Goal: Task Accomplishment & Management: Complete application form

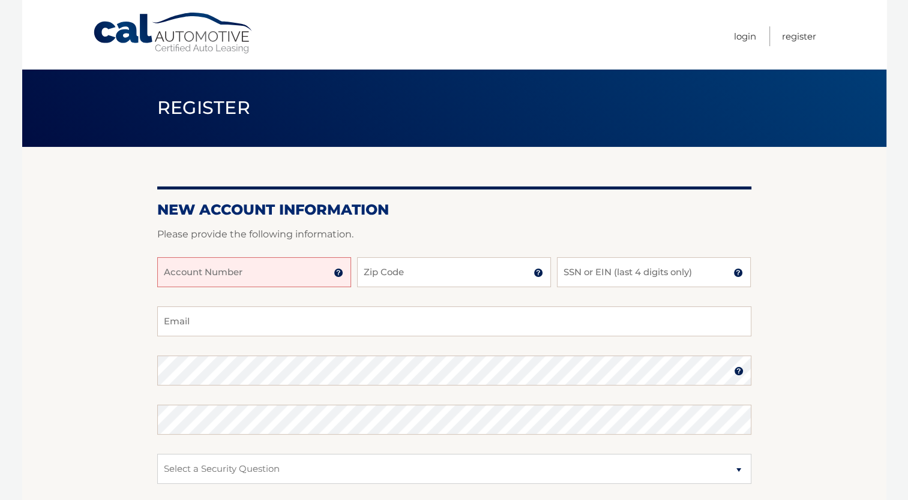
click at [314, 266] on input "Account Number" at bounding box center [254, 272] width 194 height 30
type input "44455960261"
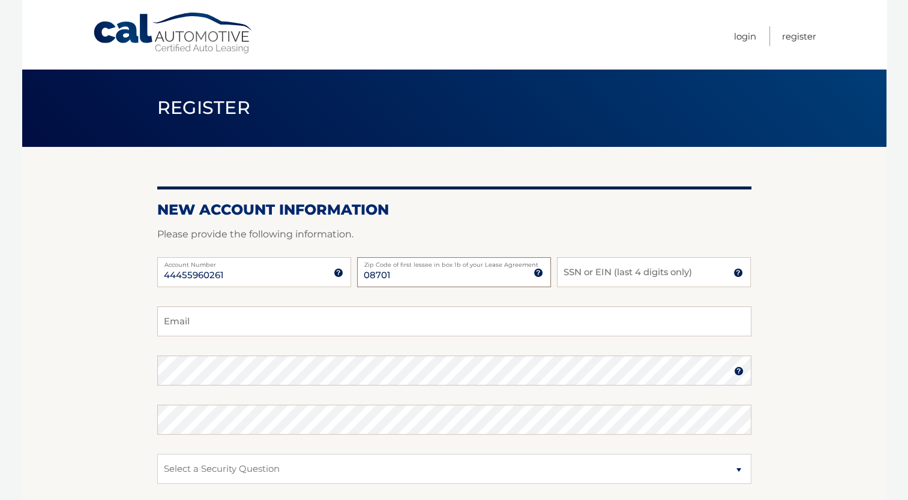
type input "08701"
type input "0109"
click at [184, 323] on input "Email" at bounding box center [454, 322] width 594 height 30
type input "[PERSON_NAME][EMAIL_ADDRESS][DOMAIN_NAME]"
click at [335, 468] on select "Select a Security Question What was the name of your elementary school? What is…" at bounding box center [454, 469] width 594 height 30
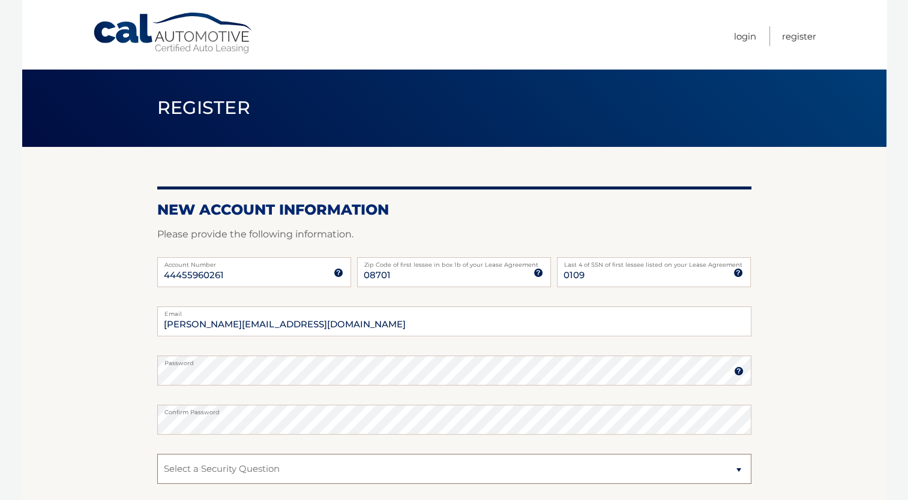
select select "4"
click at [157, 454] on select "Select a Security Question What was the name of your elementary school? What is…" at bounding box center [454, 469] width 594 height 30
click at [316, 469] on select "Select a Security Question What was the name of your elementary school? What is…" at bounding box center [454, 469] width 594 height 30
click at [823, 424] on section "New Account Information Please provide the following information. 44455960261 A…" at bounding box center [454, 381] width 864 height 469
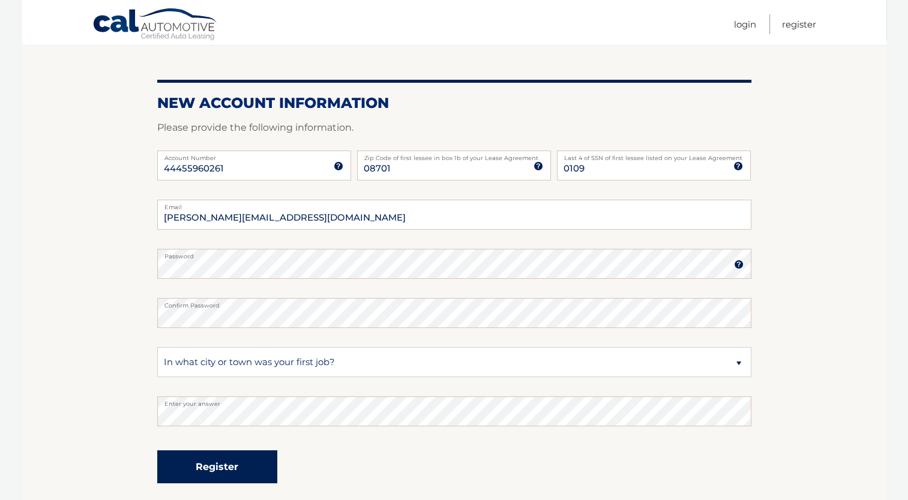
click at [247, 463] on button "Register" at bounding box center [217, 467] width 120 height 33
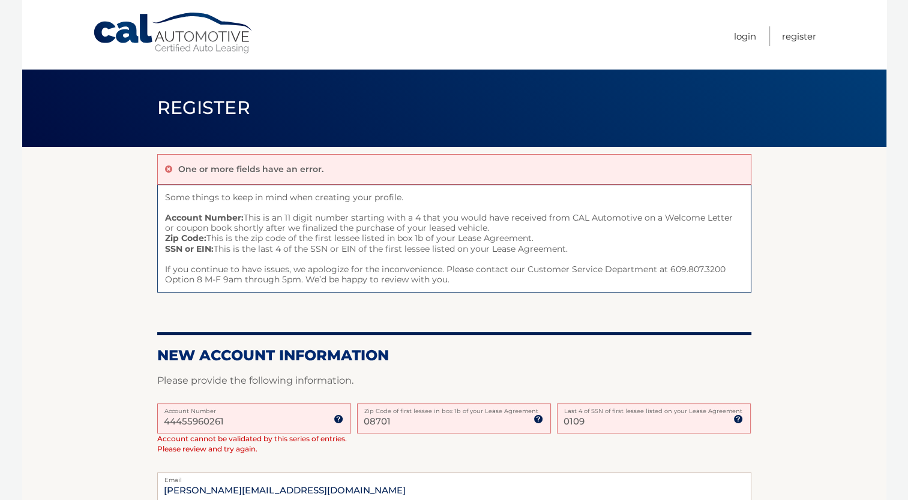
click at [670, 413] on label "Last 4 of SSN of first lessee listed on your Lease Agreement" at bounding box center [654, 409] width 194 height 10
click at [670, 414] on input "0109" at bounding box center [654, 419] width 194 height 30
click at [262, 424] on input "44455960261" at bounding box center [254, 419] width 194 height 30
click at [593, 424] on input "0109" at bounding box center [654, 419] width 194 height 30
type input "0"
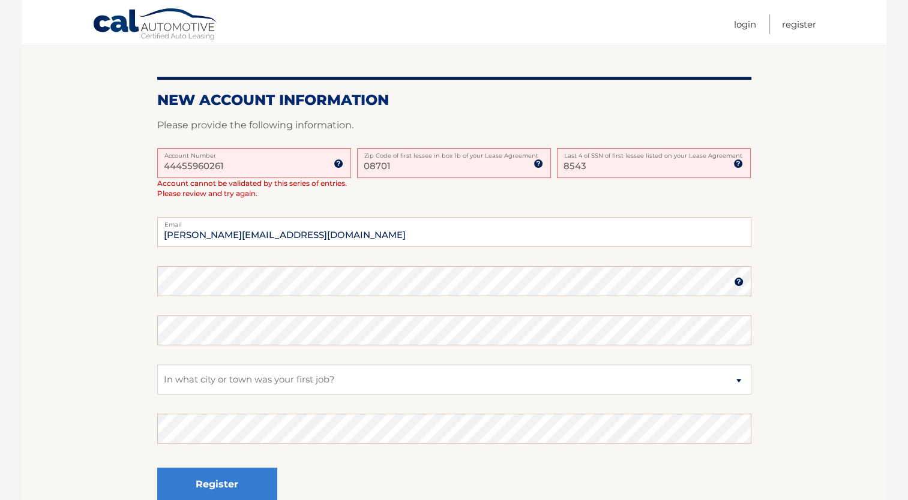
scroll to position [371, 0]
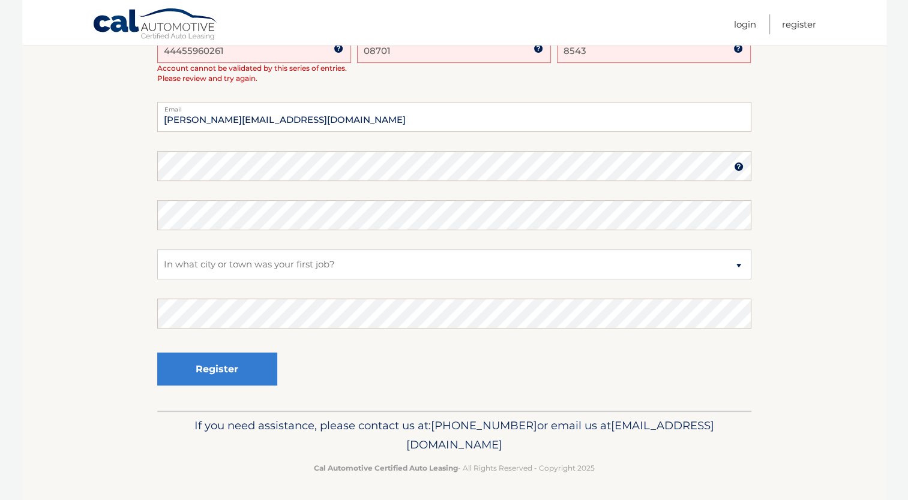
type input "8543"
click at [216, 353] on button "Register" at bounding box center [217, 369] width 120 height 33
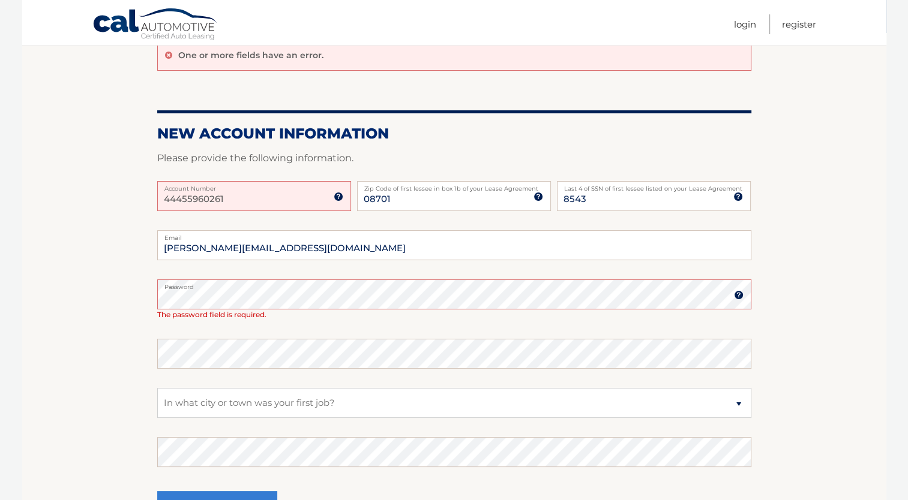
scroll to position [253, 0]
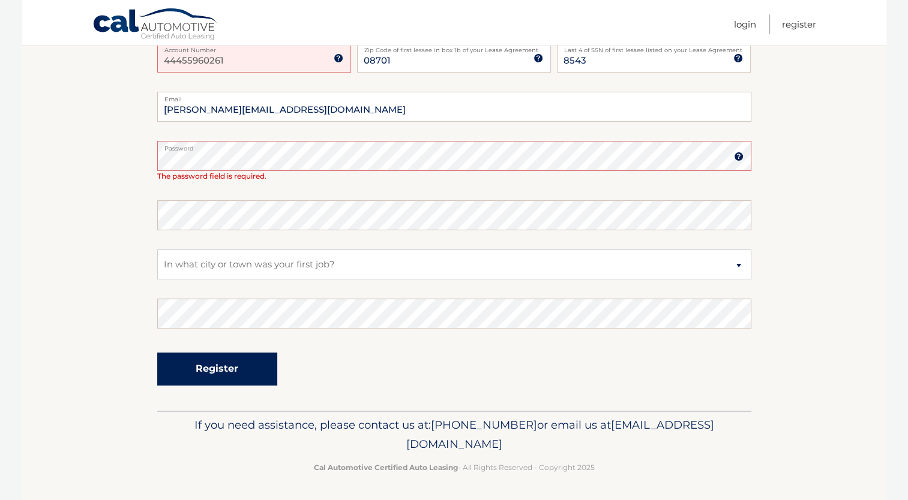
click at [209, 365] on button "Register" at bounding box center [217, 369] width 120 height 33
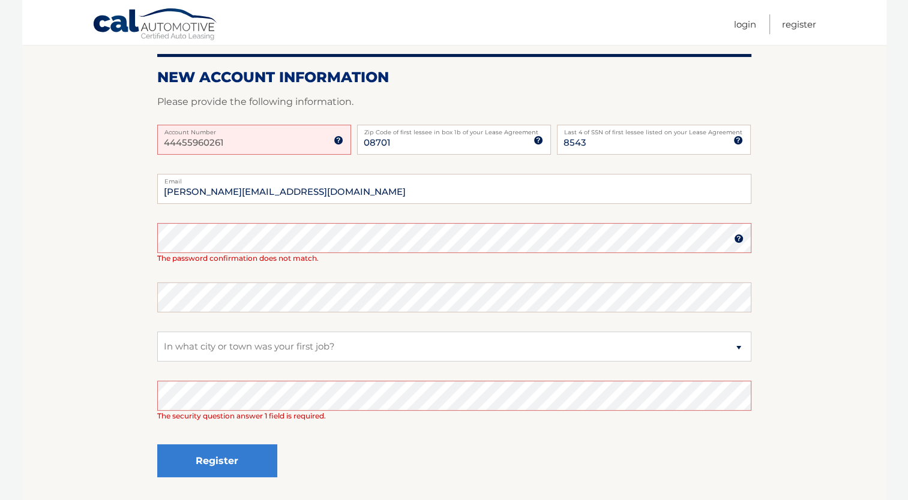
scroll to position [170, 0]
click at [261, 140] on input "44455960261" at bounding box center [254, 140] width 194 height 30
click at [337, 141] on img at bounding box center [339, 141] width 10 height 10
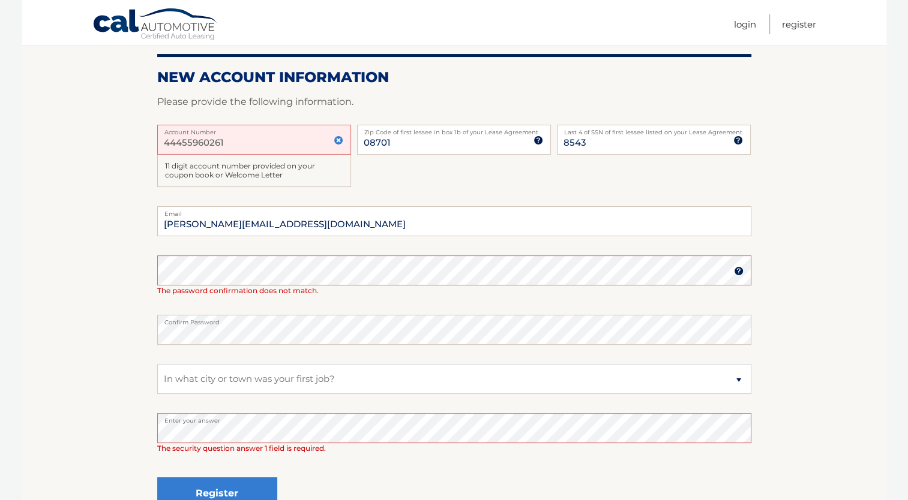
click at [293, 145] on input "44455960261" at bounding box center [254, 140] width 194 height 30
type input "4"
type input "4455960261"
click at [220, 485] on button "Register" at bounding box center [217, 494] width 120 height 33
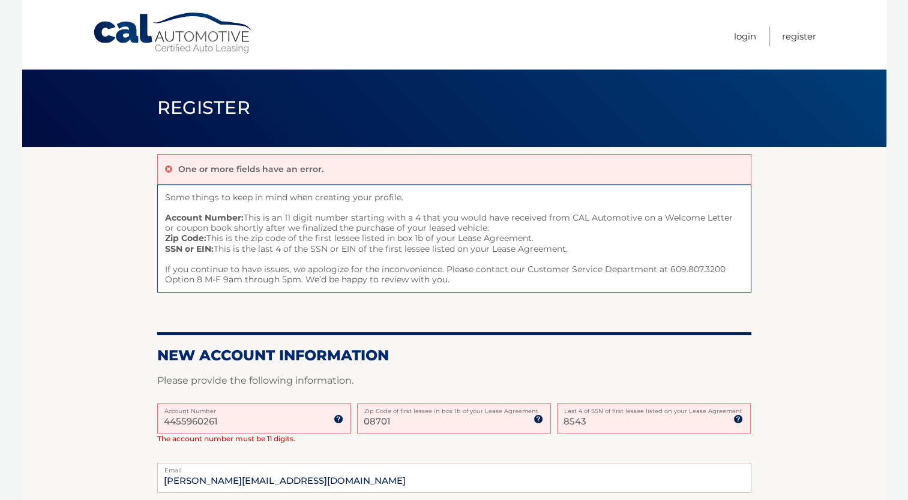
click at [166, 427] on input "4455960261" at bounding box center [254, 419] width 194 height 30
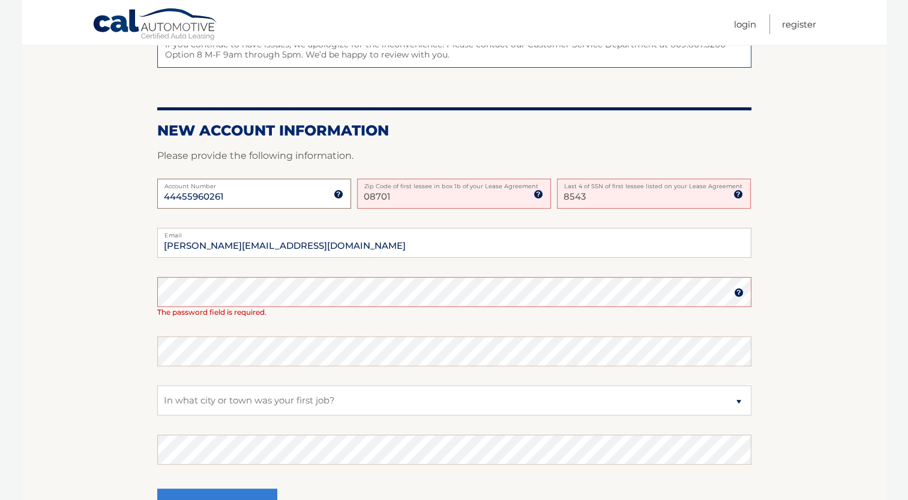
scroll to position [232, 0]
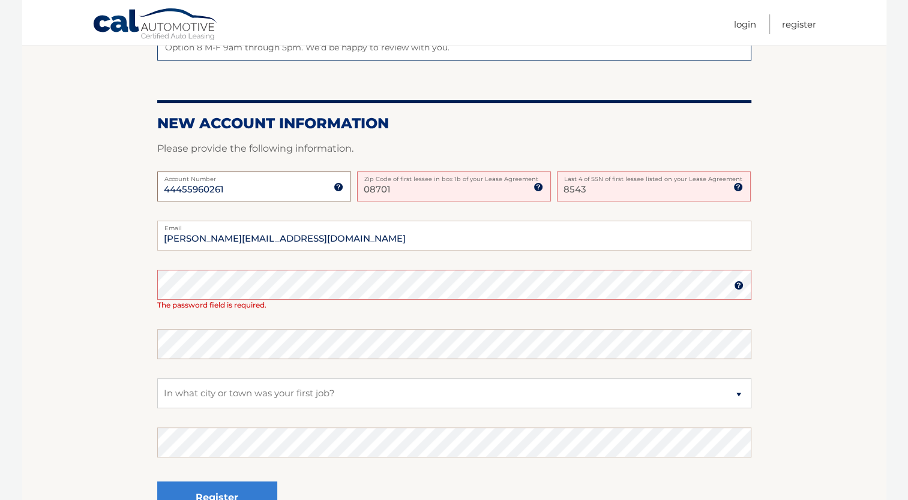
type input "44455960261"
click at [253, 493] on button "Register" at bounding box center [217, 498] width 120 height 33
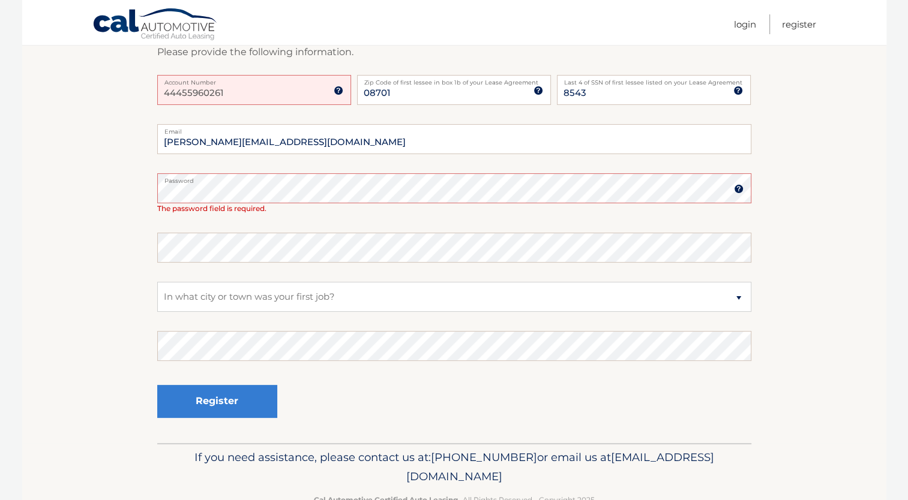
scroll to position [221, 0]
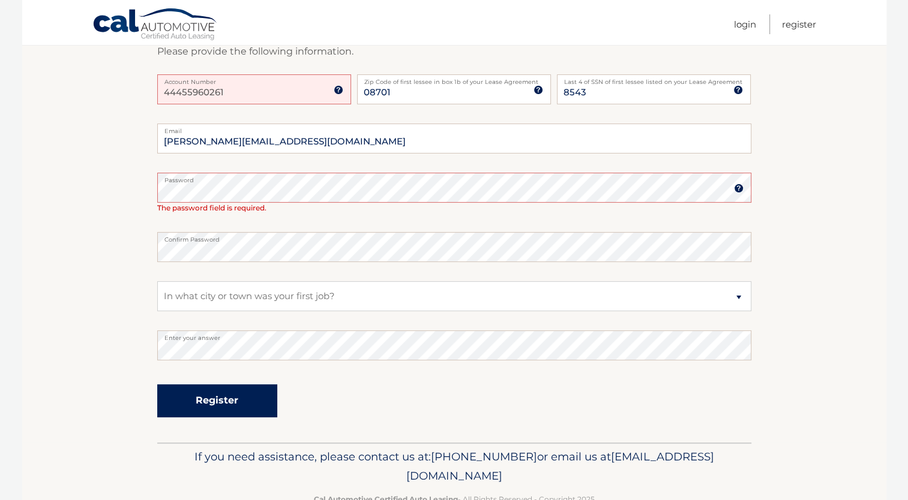
click at [258, 405] on button "Register" at bounding box center [217, 401] width 120 height 33
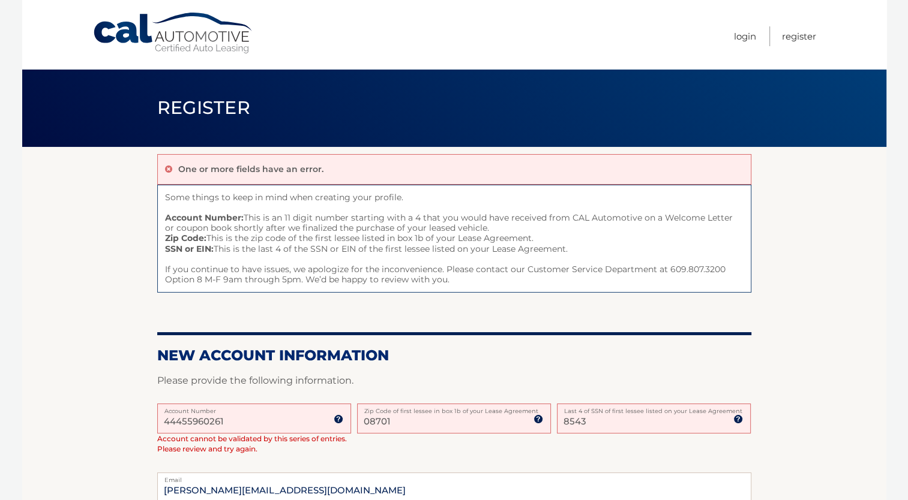
click at [259, 418] on input "44455960261" at bounding box center [254, 419] width 194 height 30
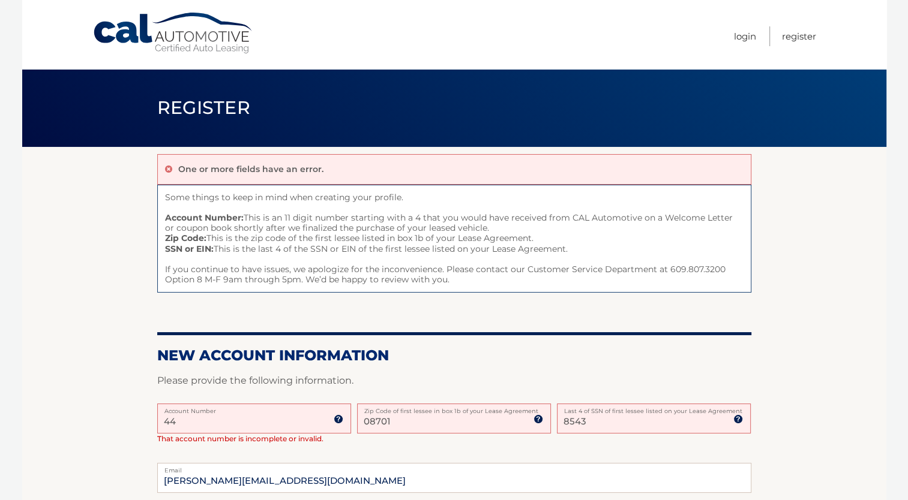
type input "4"
type input "44455960261"
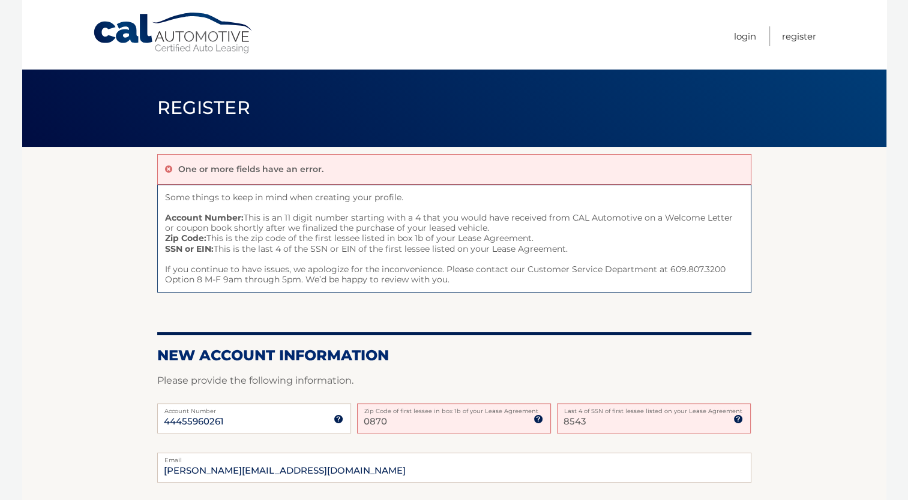
type input "08701"
type input "8543"
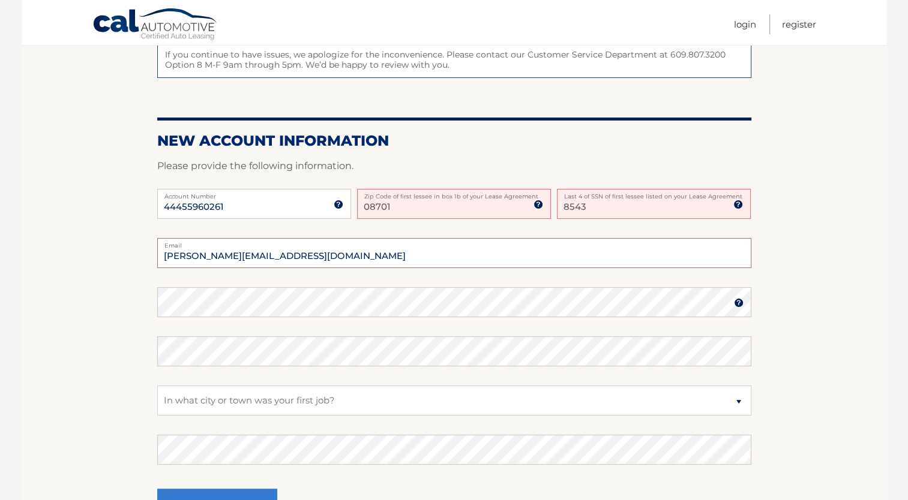
scroll to position [221, 0]
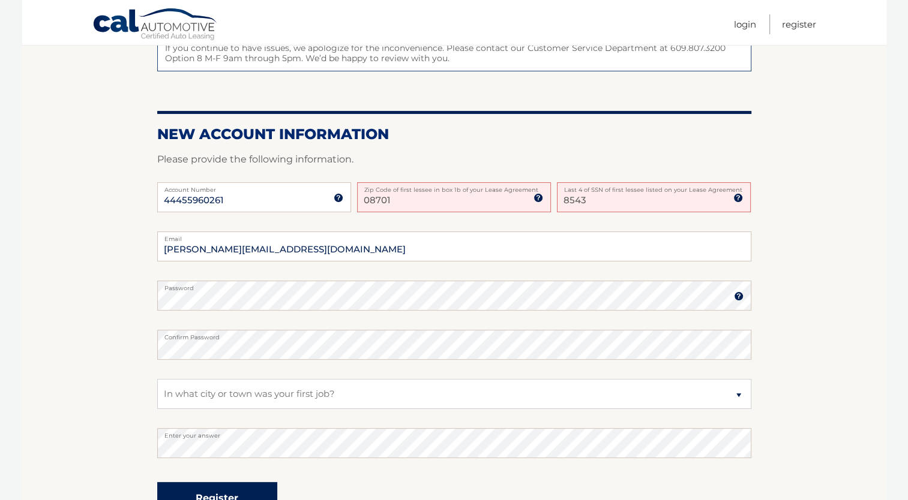
click at [242, 493] on button "Register" at bounding box center [217, 498] width 120 height 33
